Goal: Information Seeking & Learning: Check status

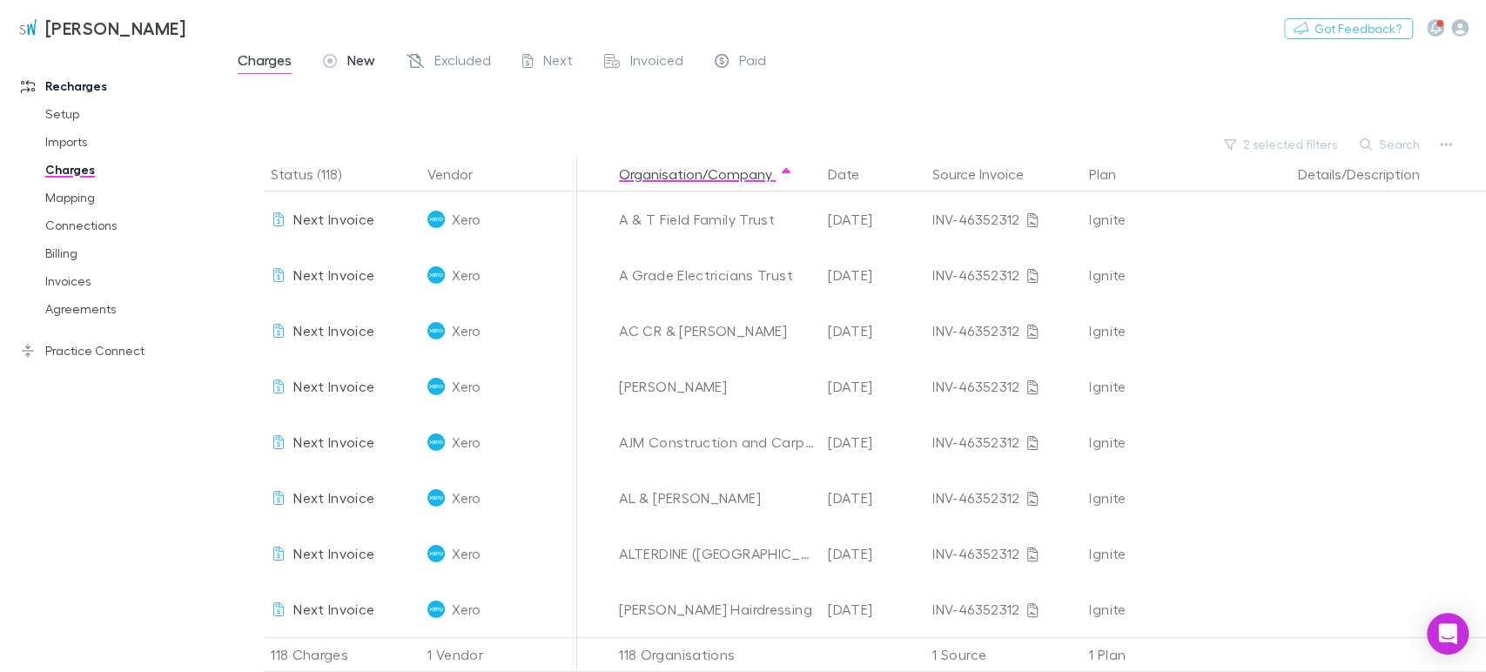
click at [360, 64] on span "New" at bounding box center [361, 62] width 28 height 23
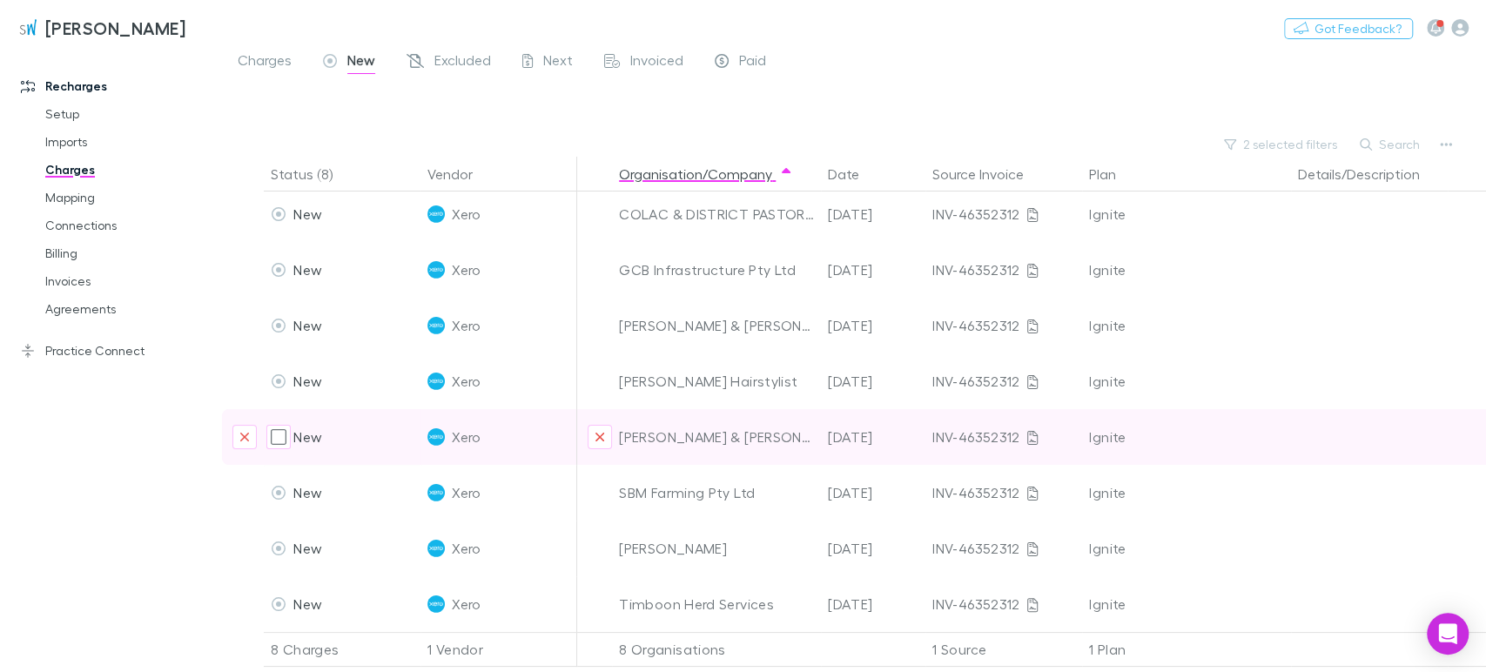
scroll to position [20, 0]
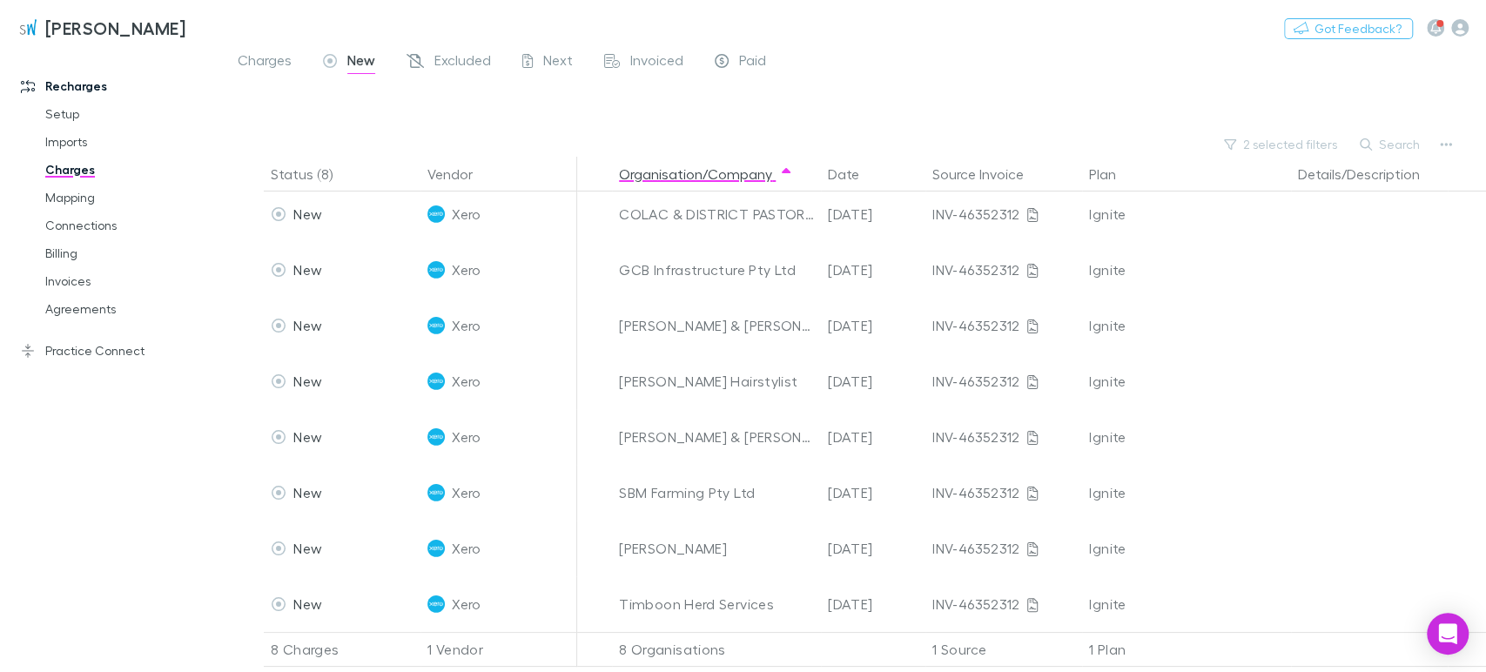
click at [905, 121] on div at bounding box center [869, 107] width 1233 height 50
click at [1323, 145] on button "2 selected filters" at bounding box center [1281, 144] width 132 height 21
click at [1104, 176] on icon at bounding box center [1106, 180] width 14 height 14
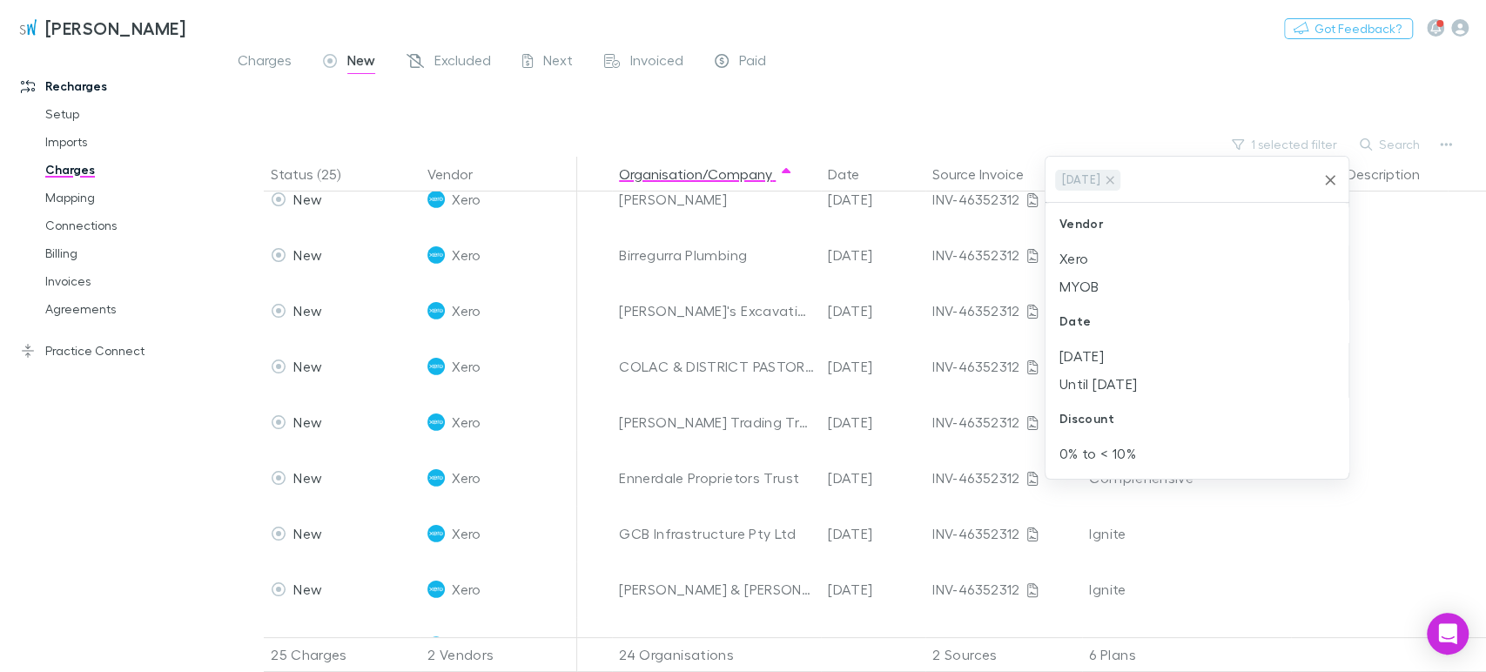
scroll to position [187, 0]
click at [1114, 179] on icon at bounding box center [1110, 180] width 14 height 14
click at [275, 51] on div at bounding box center [743, 336] width 1486 height 672
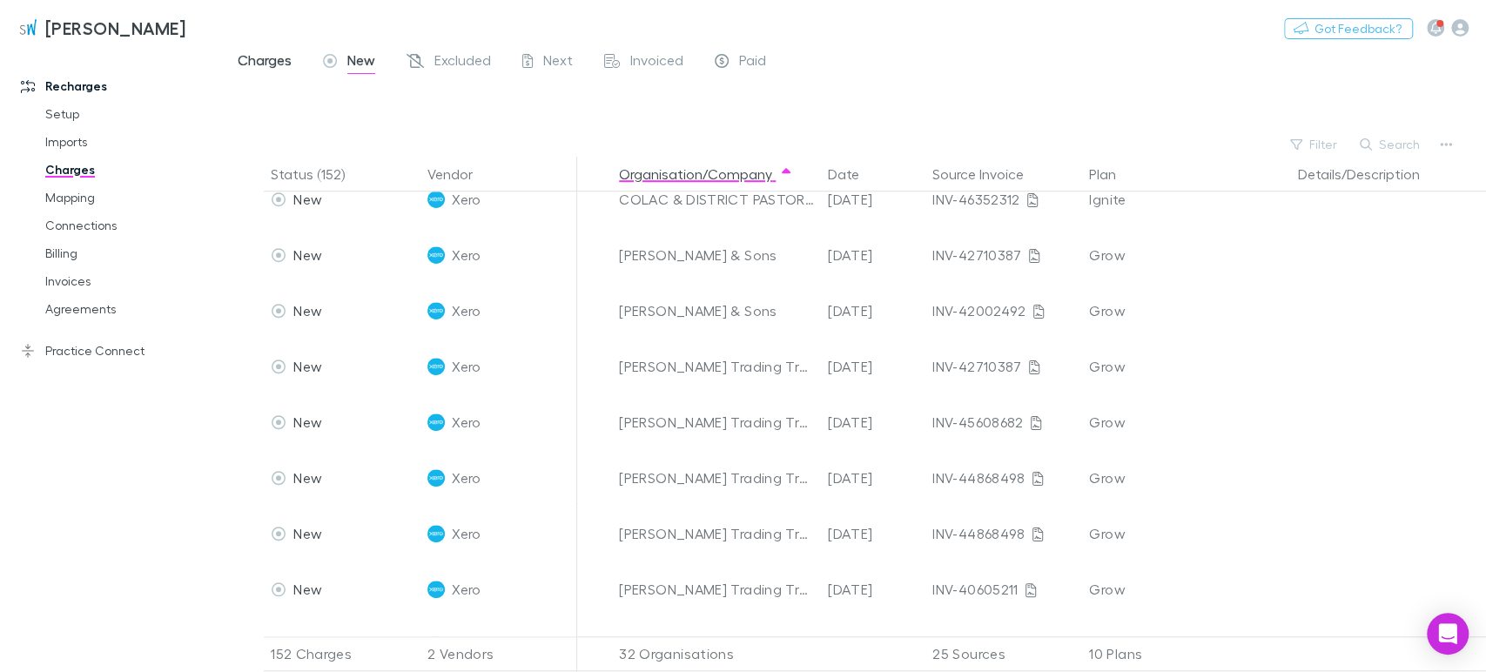
click at [276, 64] on span "Charges" at bounding box center [265, 62] width 54 height 23
click at [1309, 138] on button "Filter" at bounding box center [1314, 144] width 66 height 21
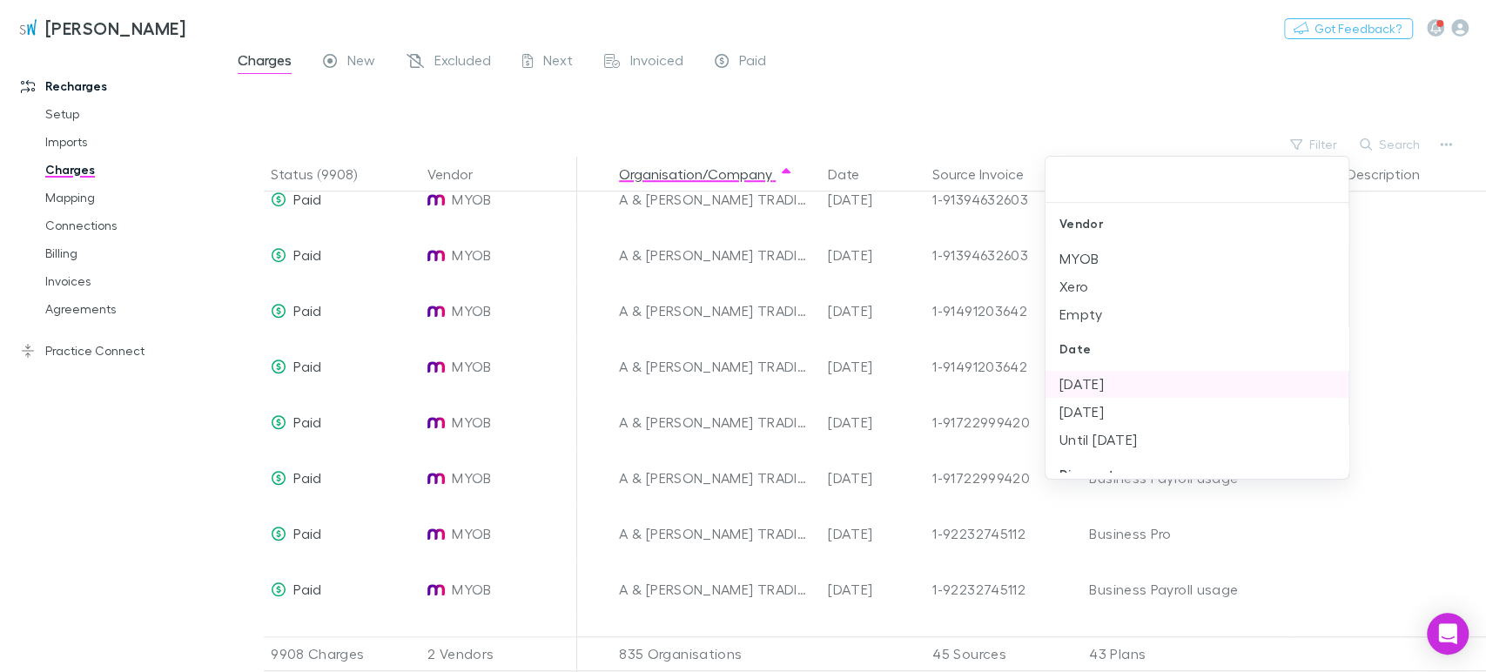
click at [1135, 380] on li "[DATE]" at bounding box center [1197, 384] width 303 height 28
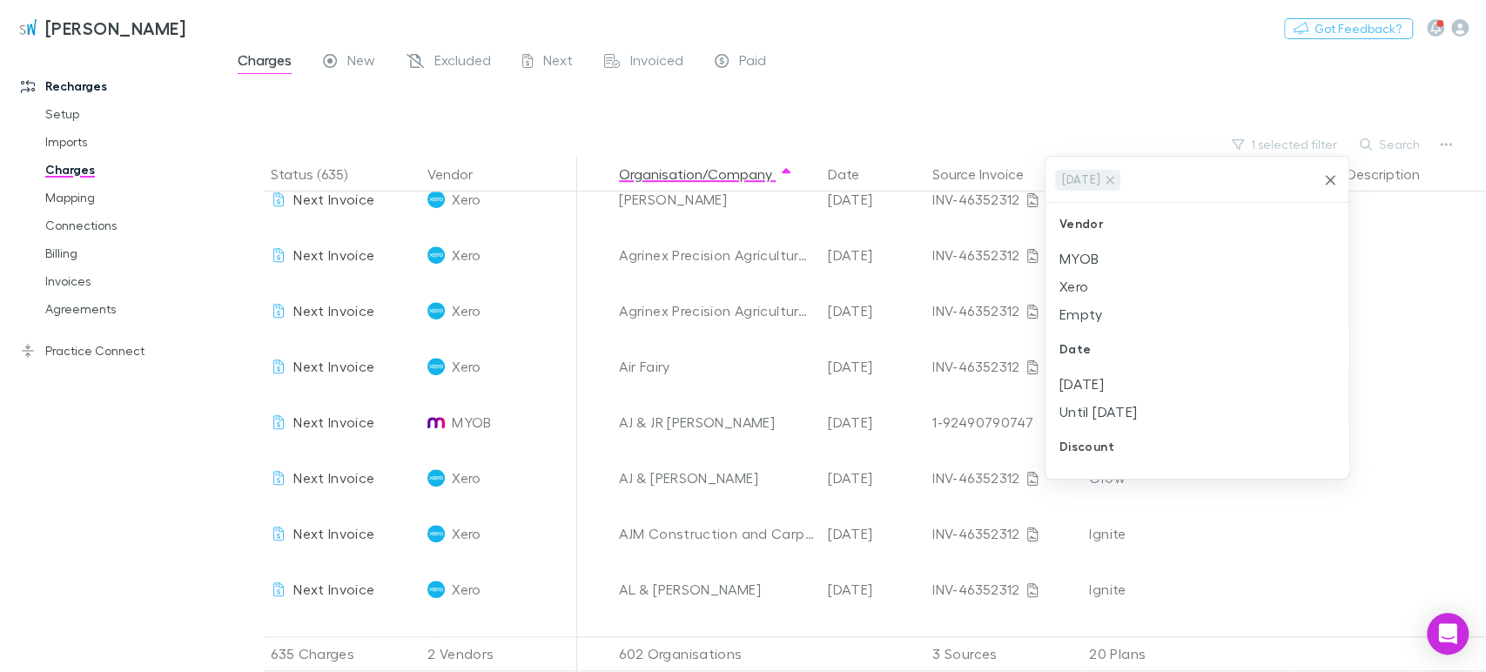
click at [958, 49] on div at bounding box center [743, 336] width 1486 height 672
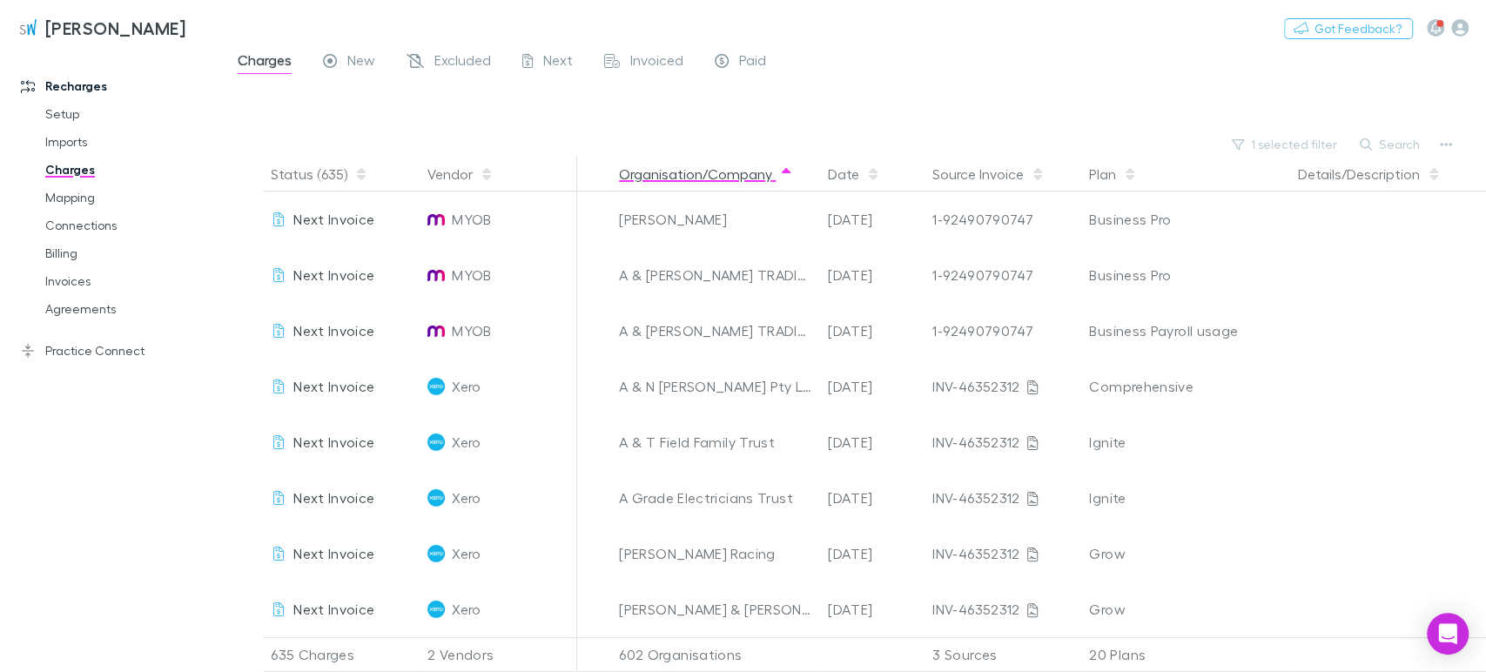
click at [782, 170] on icon "button" at bounding box center [786, 174] width 9 height 14
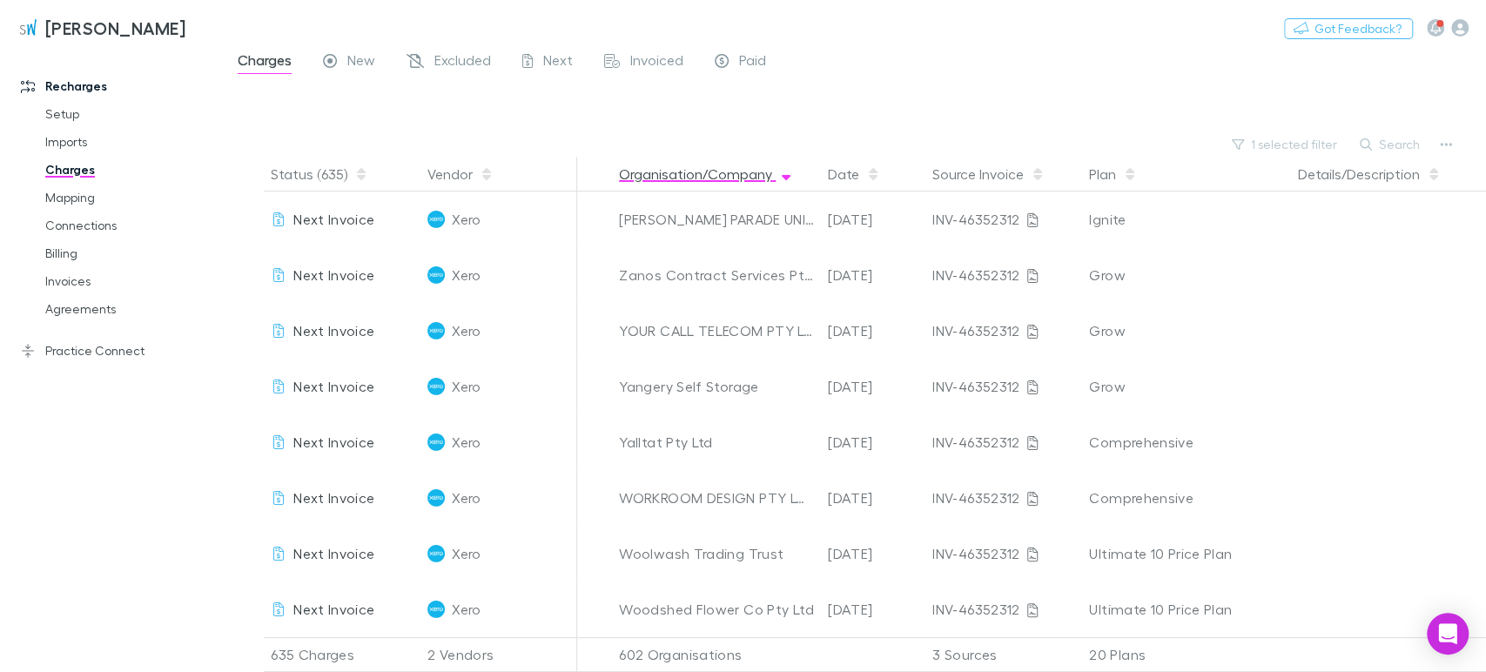
click at [782, 170] on icon "button" at bounding box center [786, 174] width 9 height 14
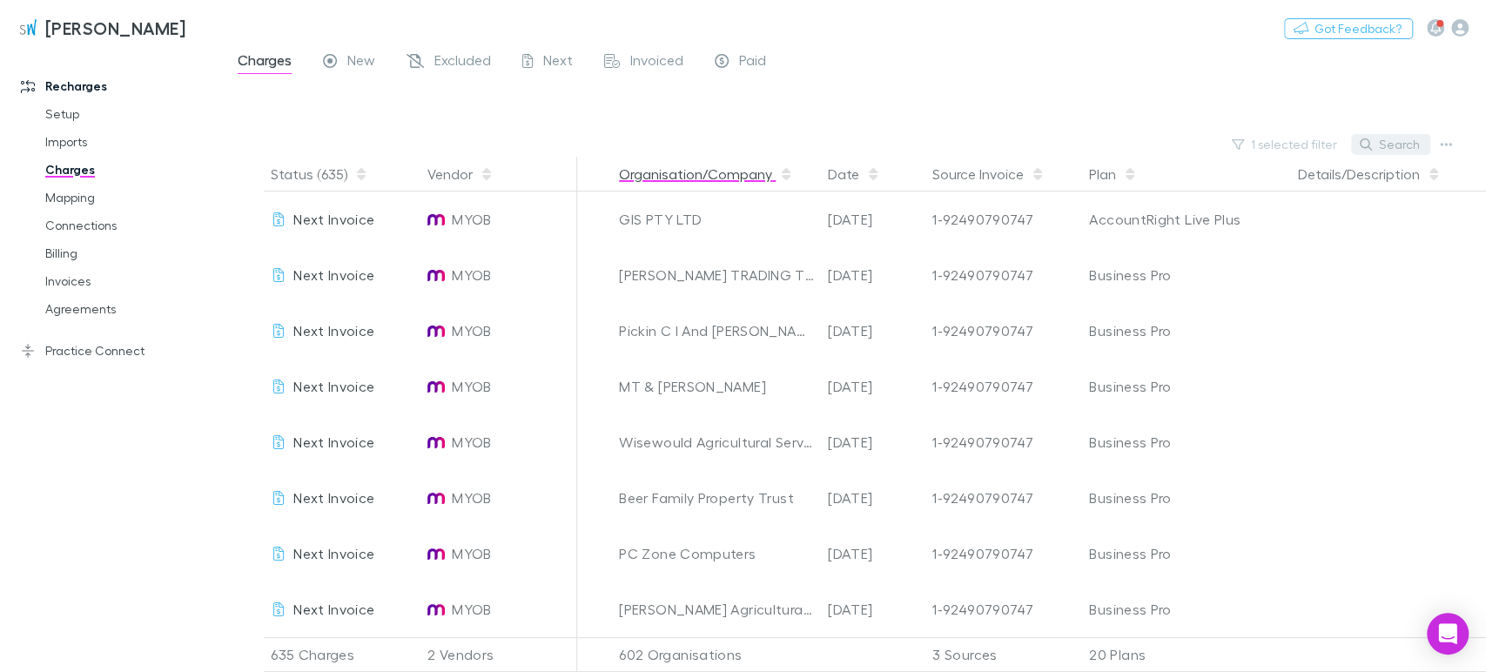
click at [1408, 138] on button "Search" at bounding box center [1390, 144] width 79 height 21
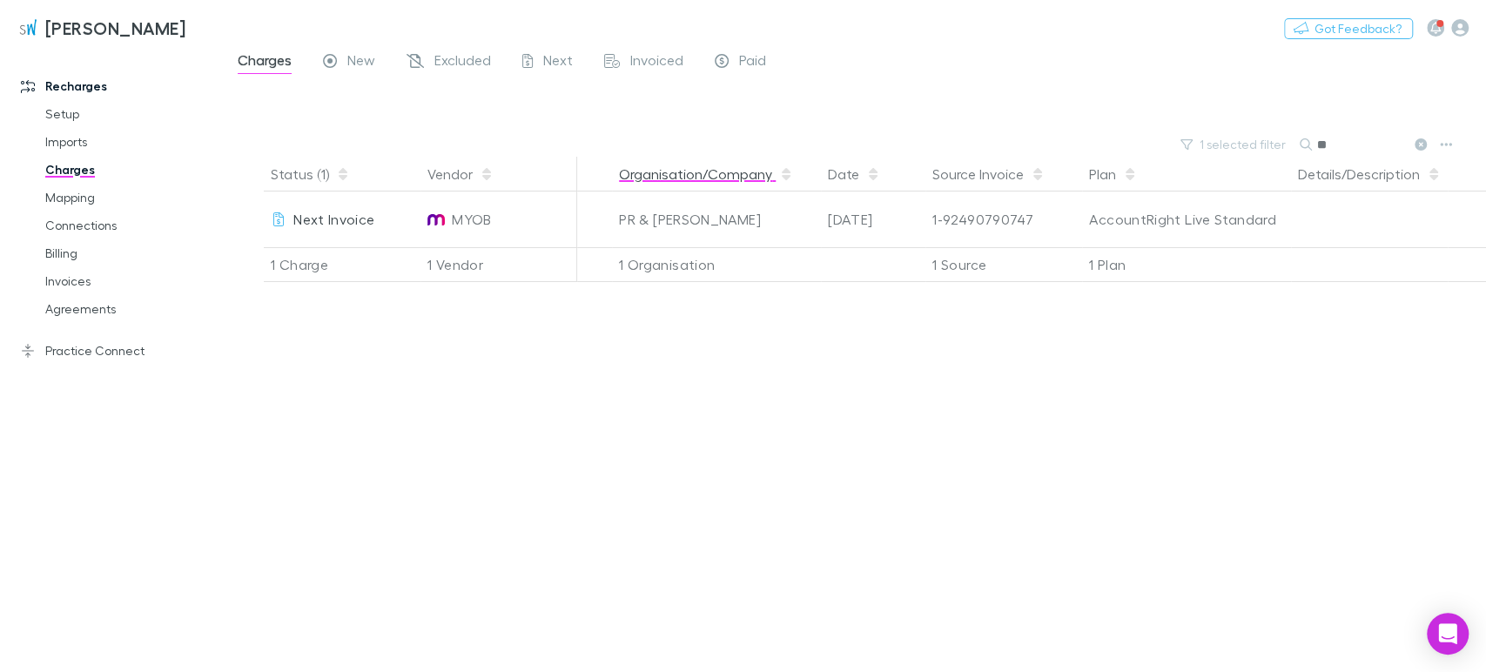
type input "*"
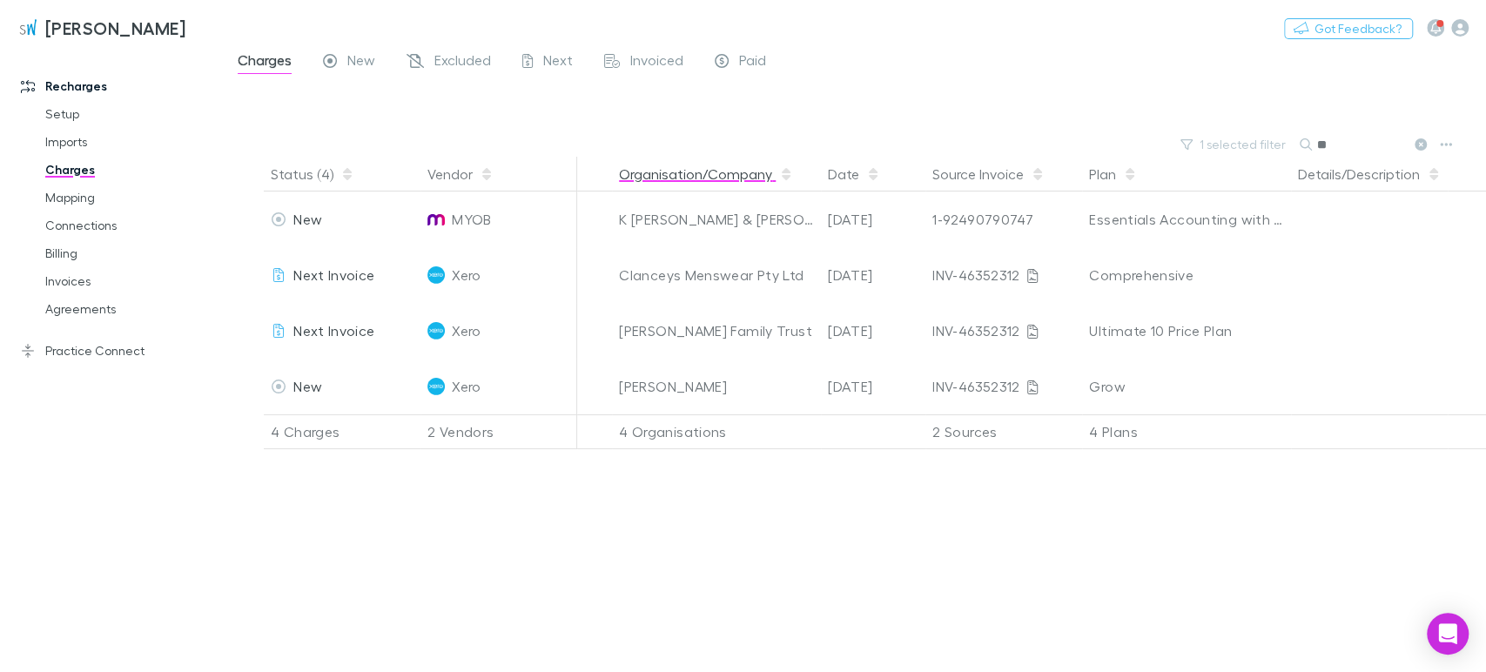
type input "*"
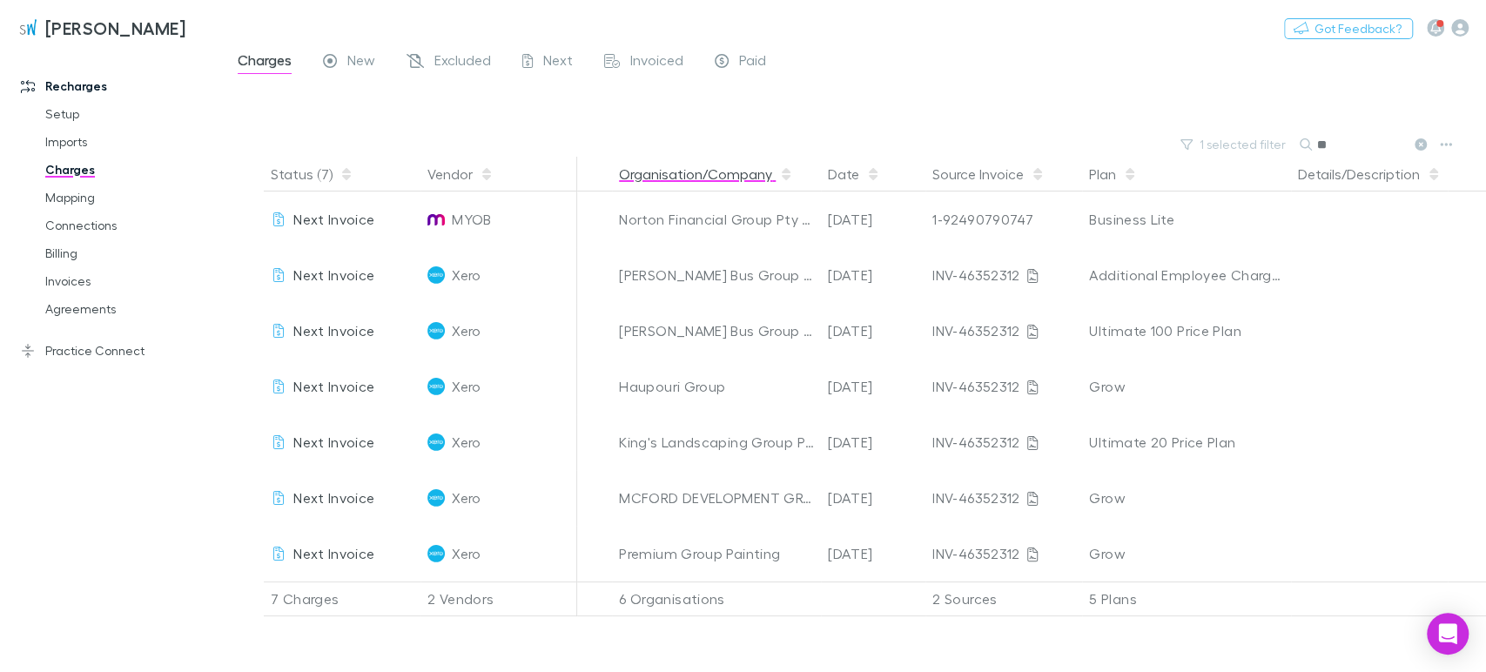
type input "*"
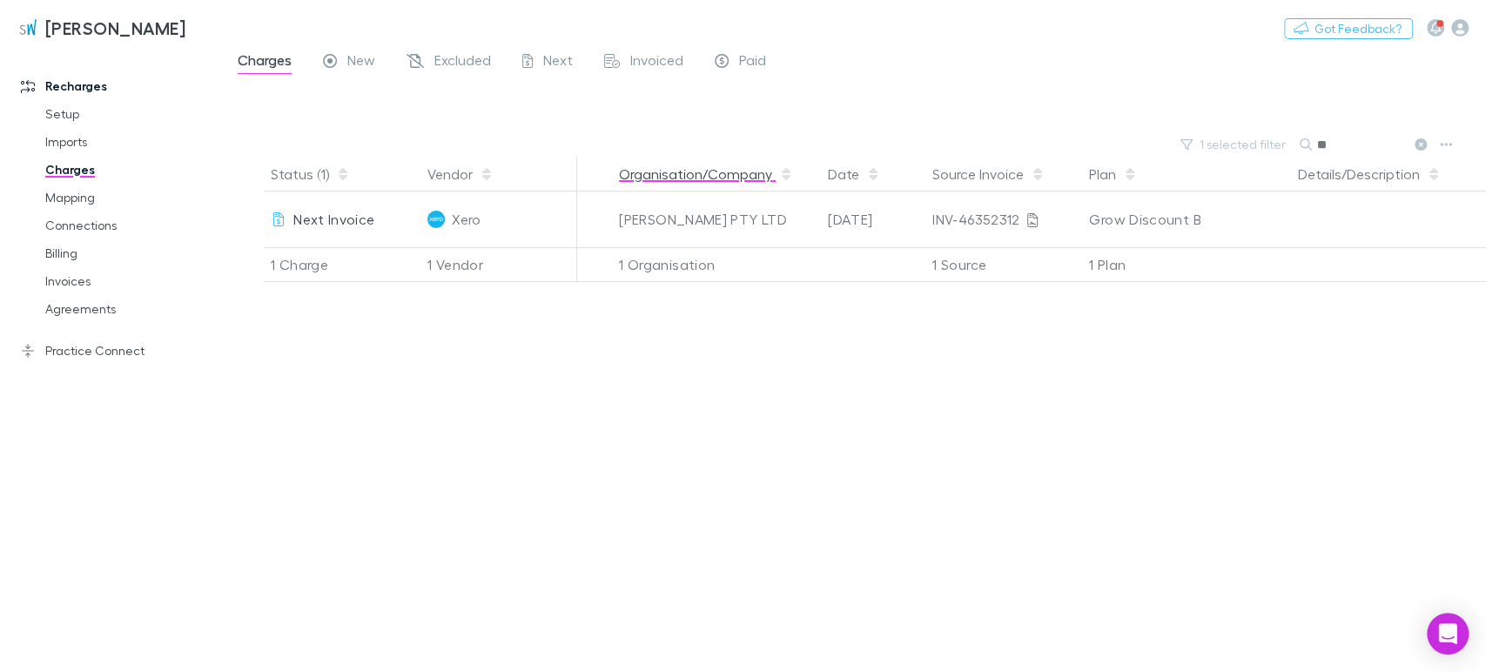
type input "*"
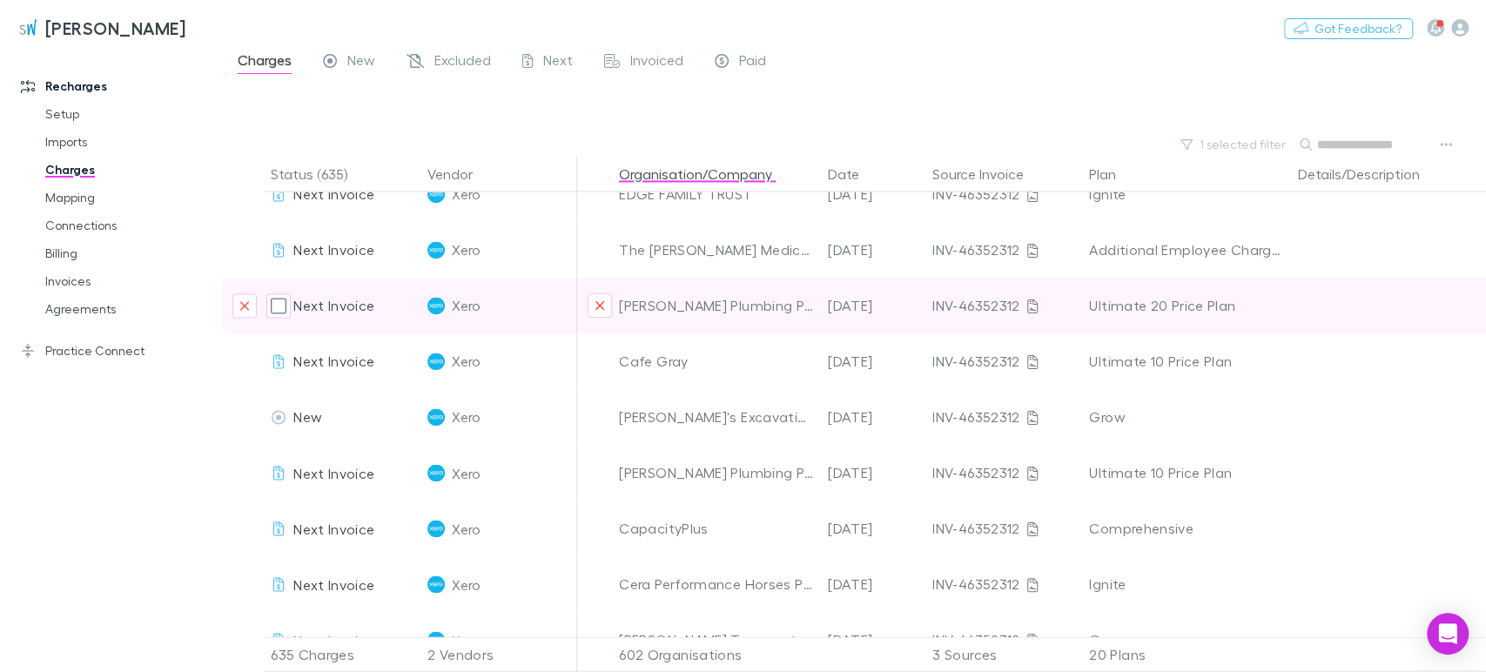
scroll to position [15379, 0]
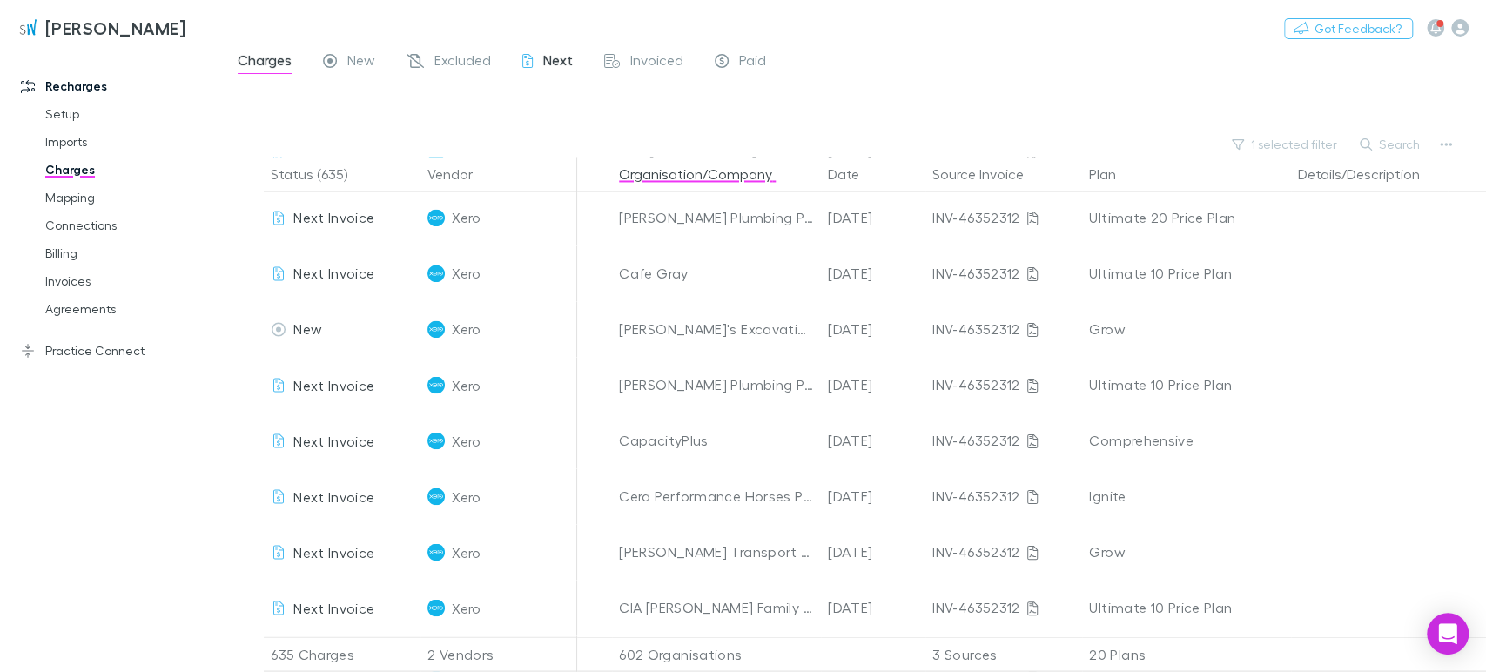
click at [559, 61] on span "Next" at bounding box center [558, 62] width 30 height 23
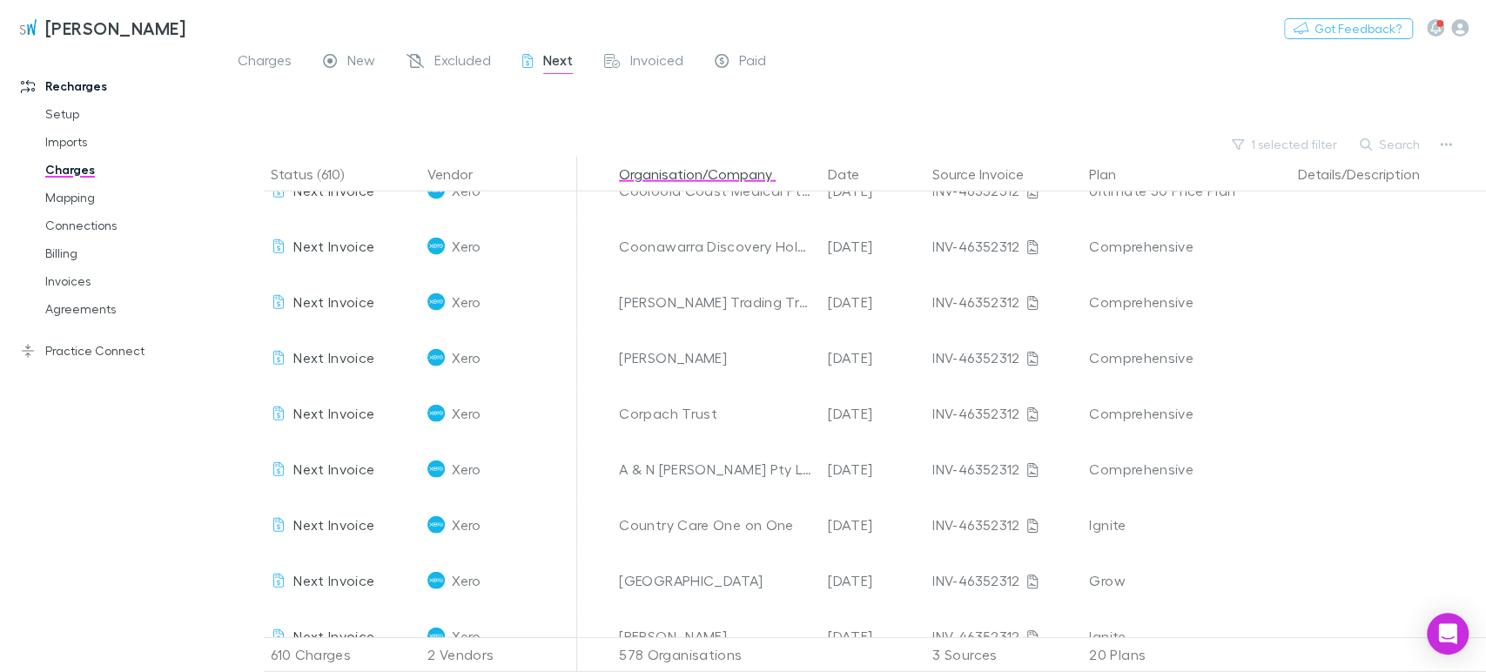
scroll to position [16481, 0]
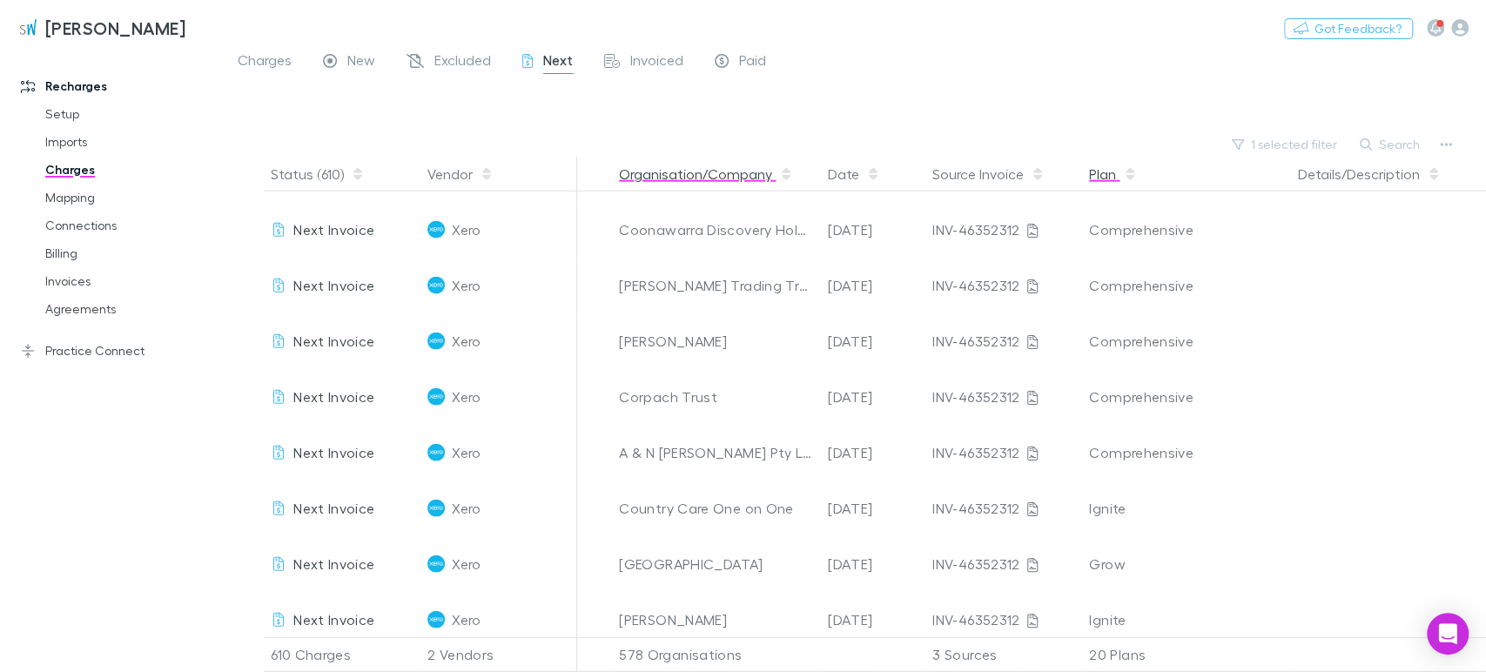
click at [1127, 184] on button "Plan" at bounding box center [1113, 174] width 48 height 35
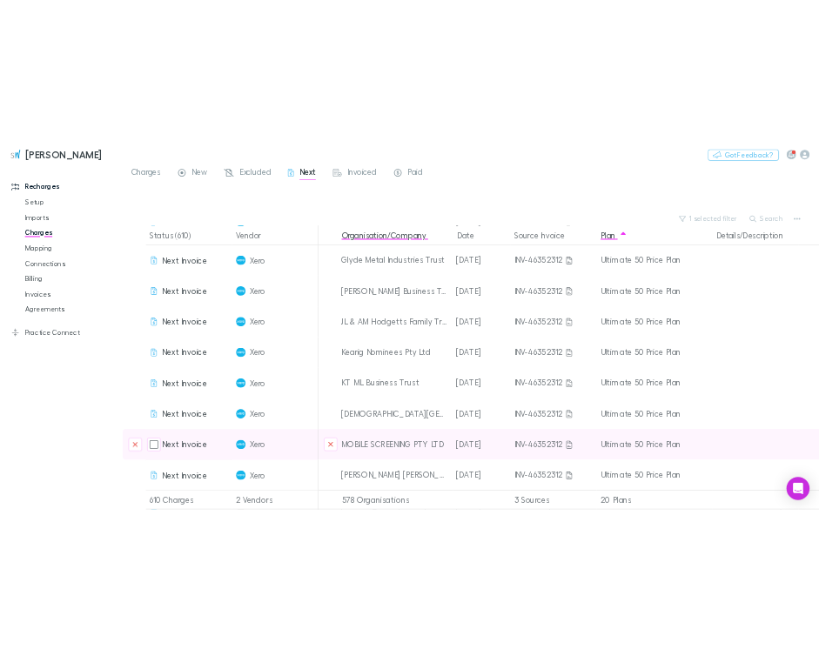
scroll to position [33560, 0]
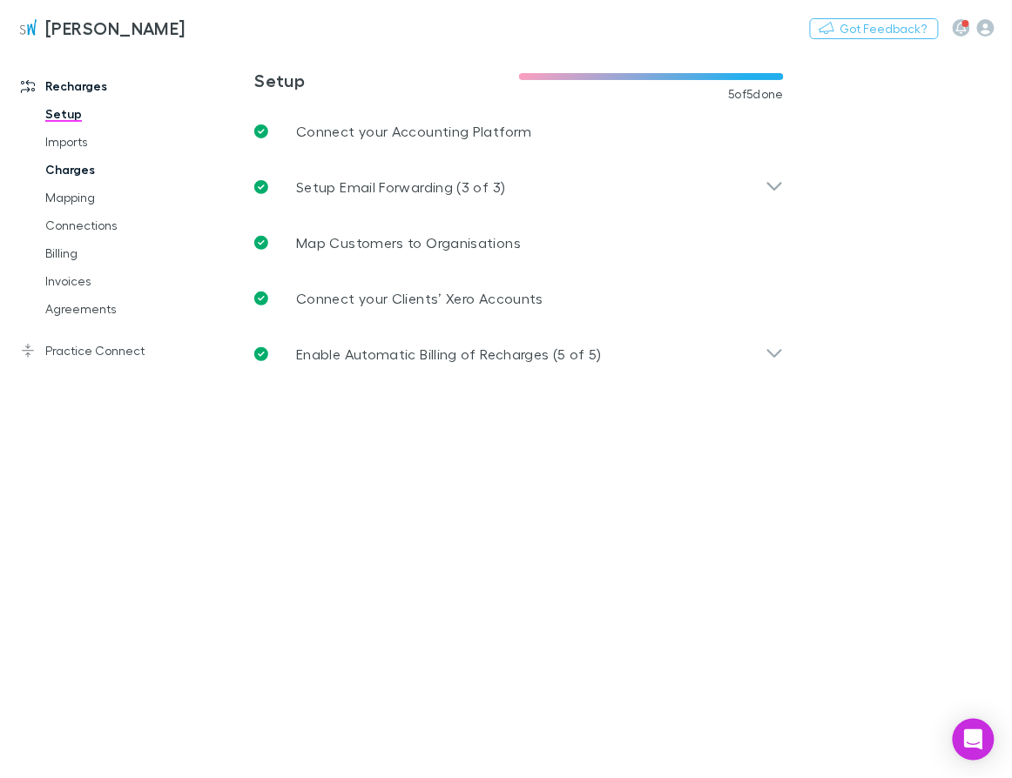
click at [78, 179] on link "Charges" at bounding box center [124, 170] width 193 height 28
